Goal: Transaction & Acquisition: Download file/media

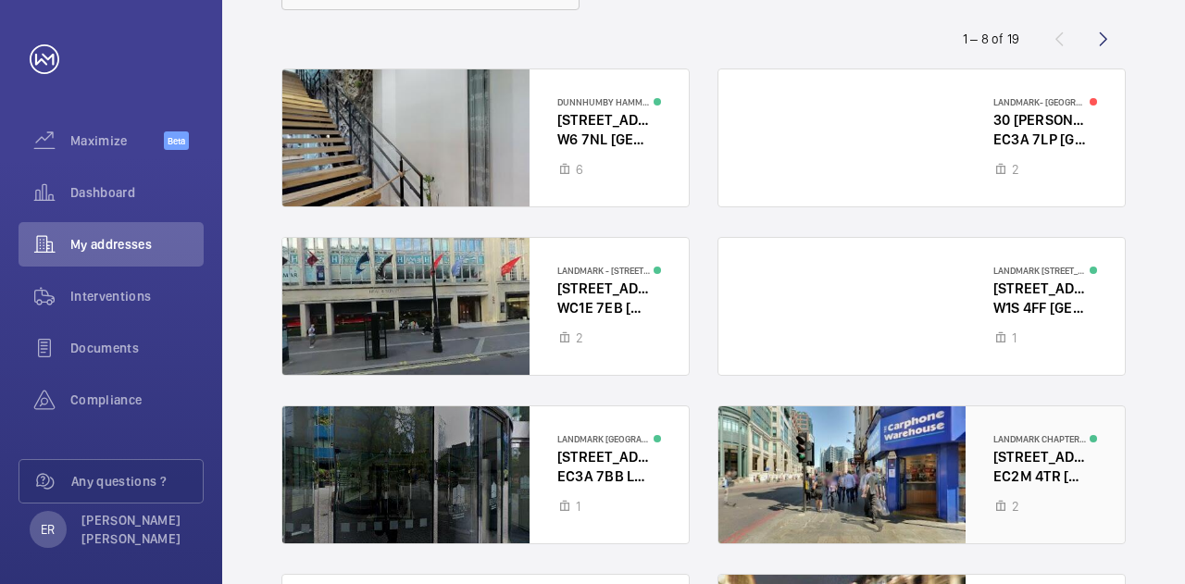
scroll to position [379, 0]
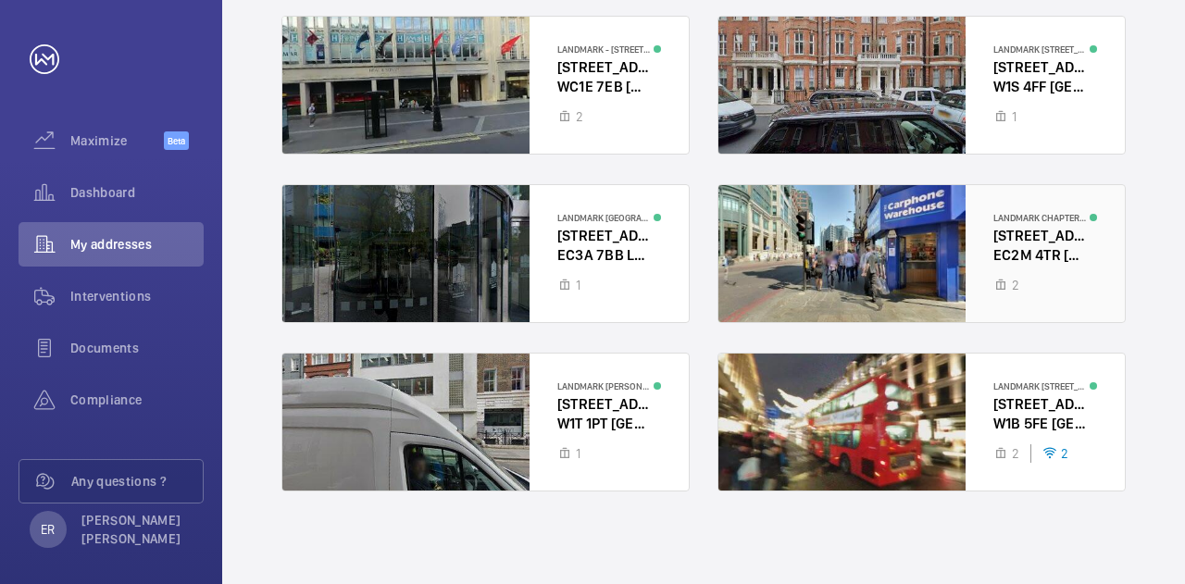
click at [866, 252] on div at bounding box center [921, 253] width 406 height 137
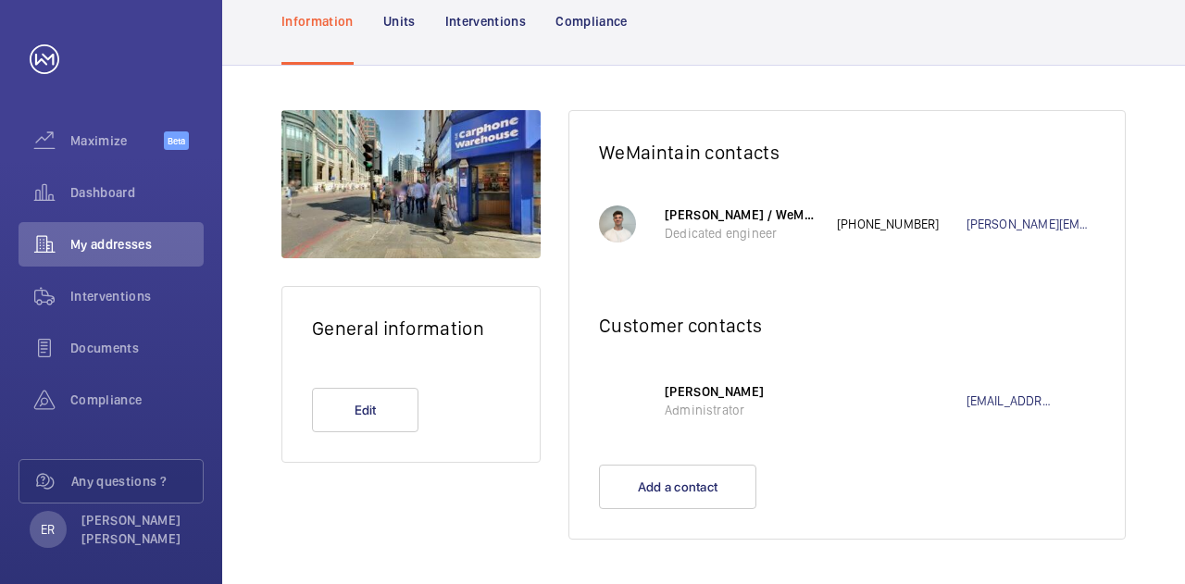
scroll to position [172, 0]
click at [478, 25] on p "Interventions" at bounding box center [485, 22] width 81 height 19
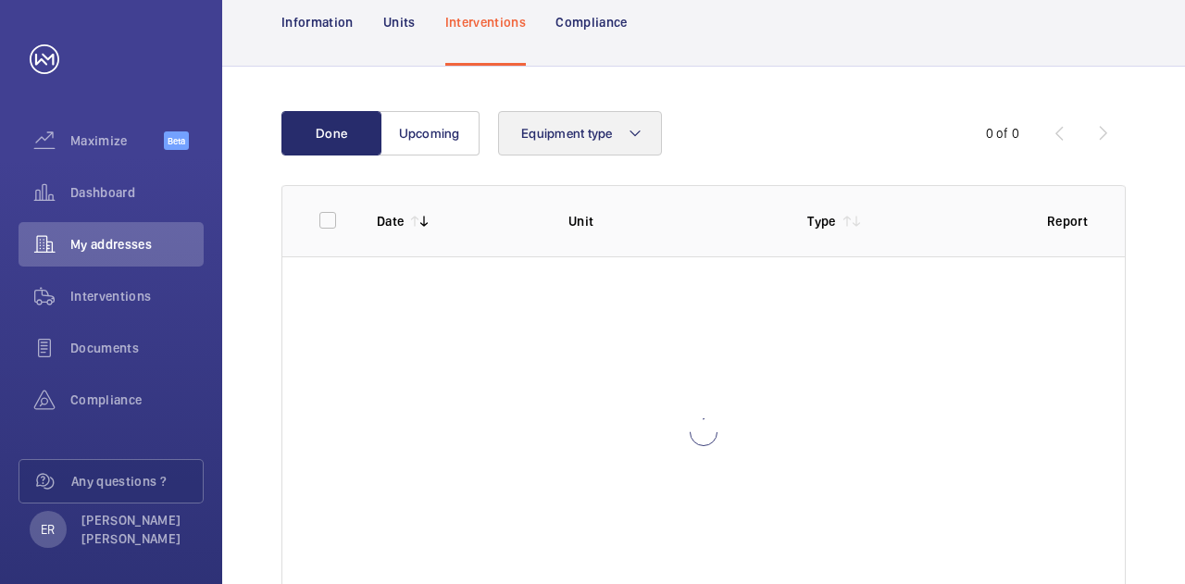
scroll to position [239, 0]
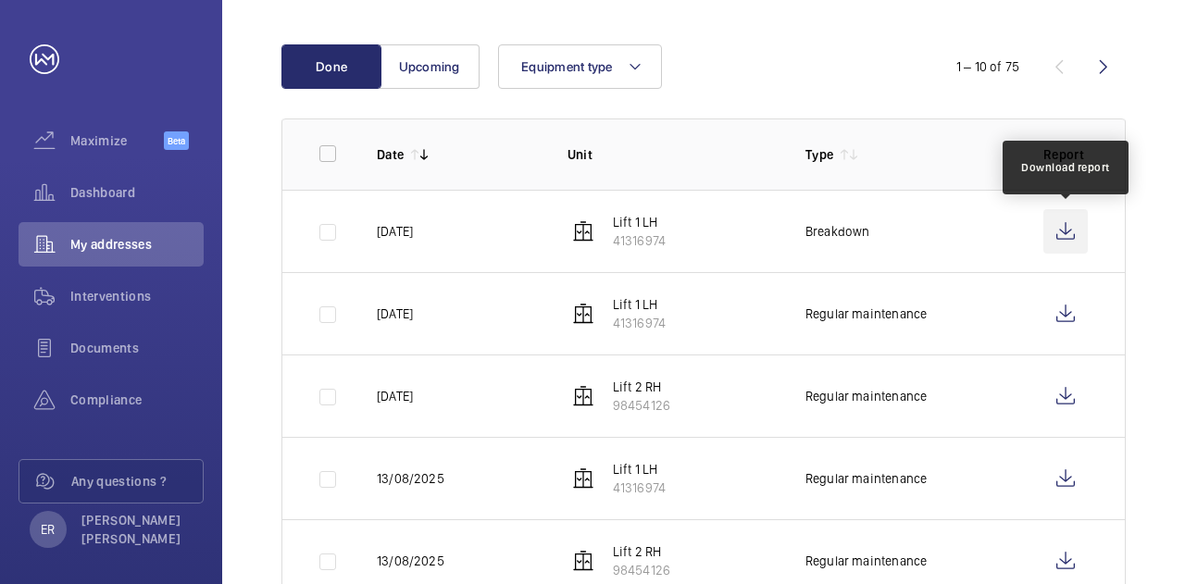
click at [1059, 240] on wm-front-icon-button at bounding box center [1065, 231] width 44 height 44
